Goal: Task Accomplishment & Management: Use online tool/utility

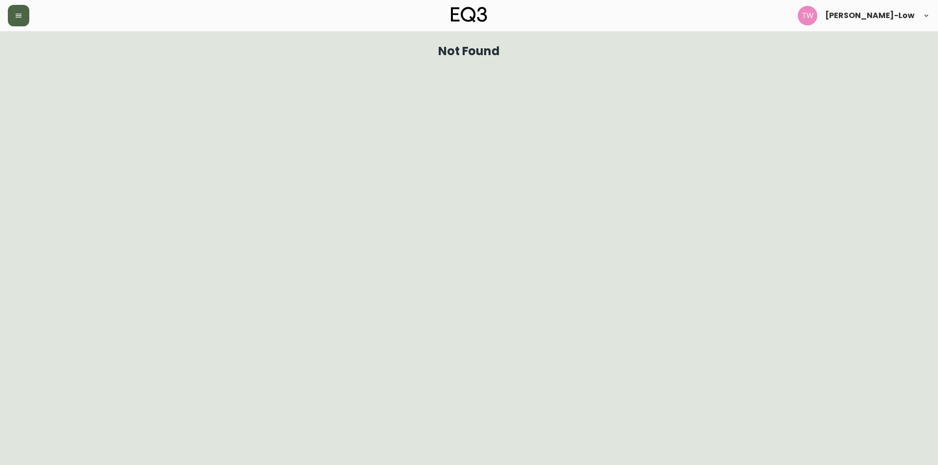
click at [21, 17] on icon "button" at bounding box center [19, 16] width 6 height 4
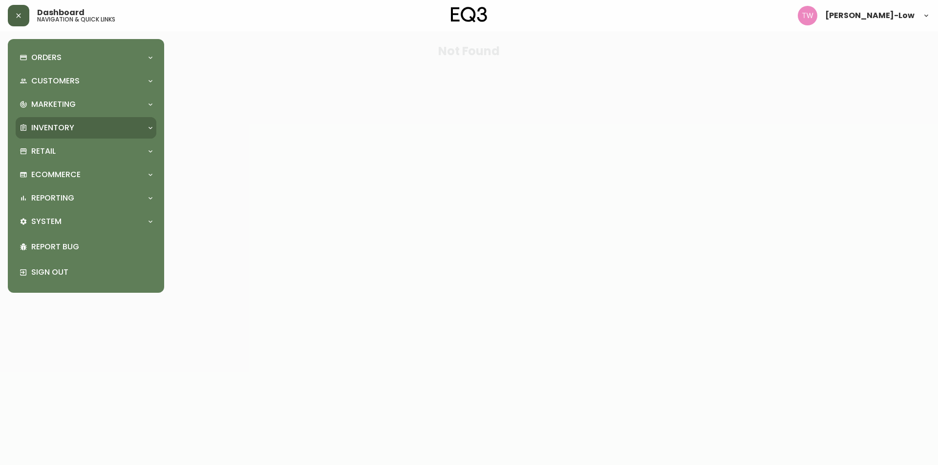
click at [62, 124] on p "Inventory" at bounding box center [52, 128] width 43 height 11
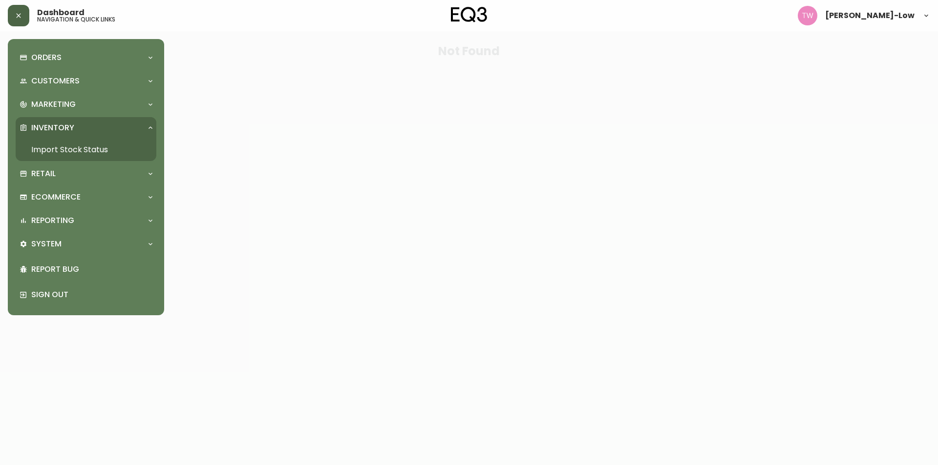
click at [69, 146] on link "Import Stock Status" at bounding box center [86, 150] width 141 height 22
